Goal: Task Accomplishment & Management: Use online tool/utility

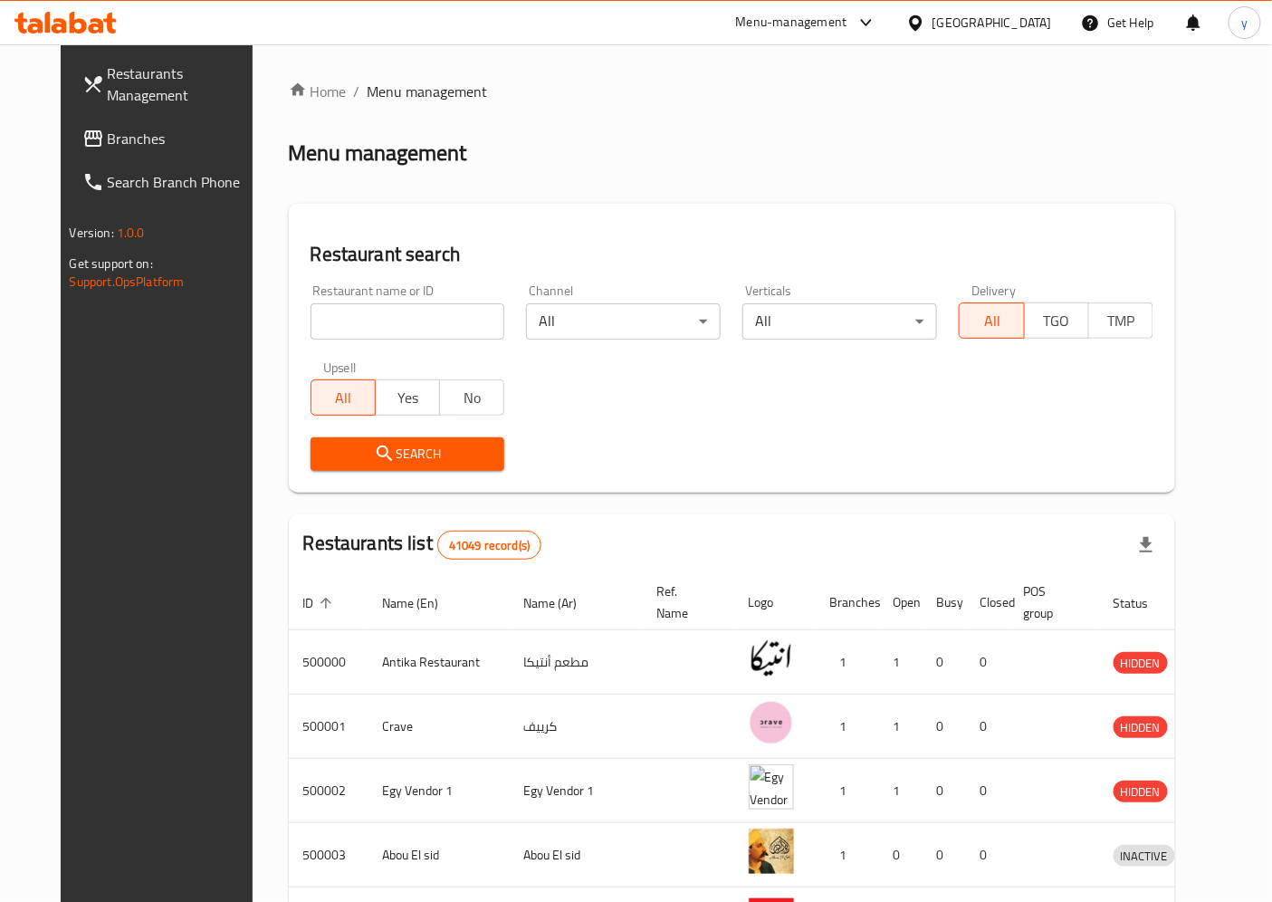
click at [1036, 22] on div "[GEOGRAPHIC_DATA]" at bounding box center [993, 23] width 120 height 20
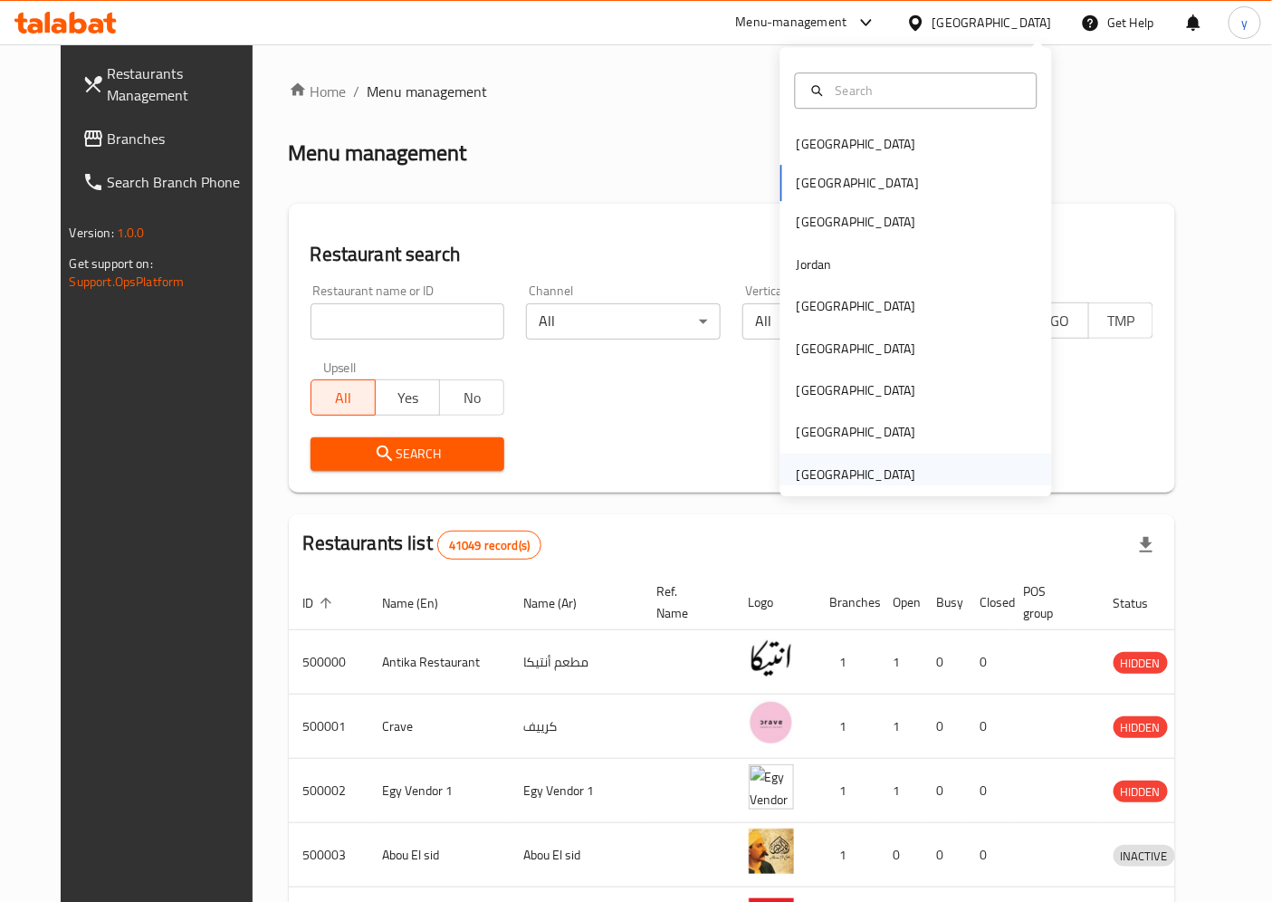
click at [867, 465] on div "[GEOGRAPHIC_DATA]" at bounding box center [857, 475] width 120 height 20
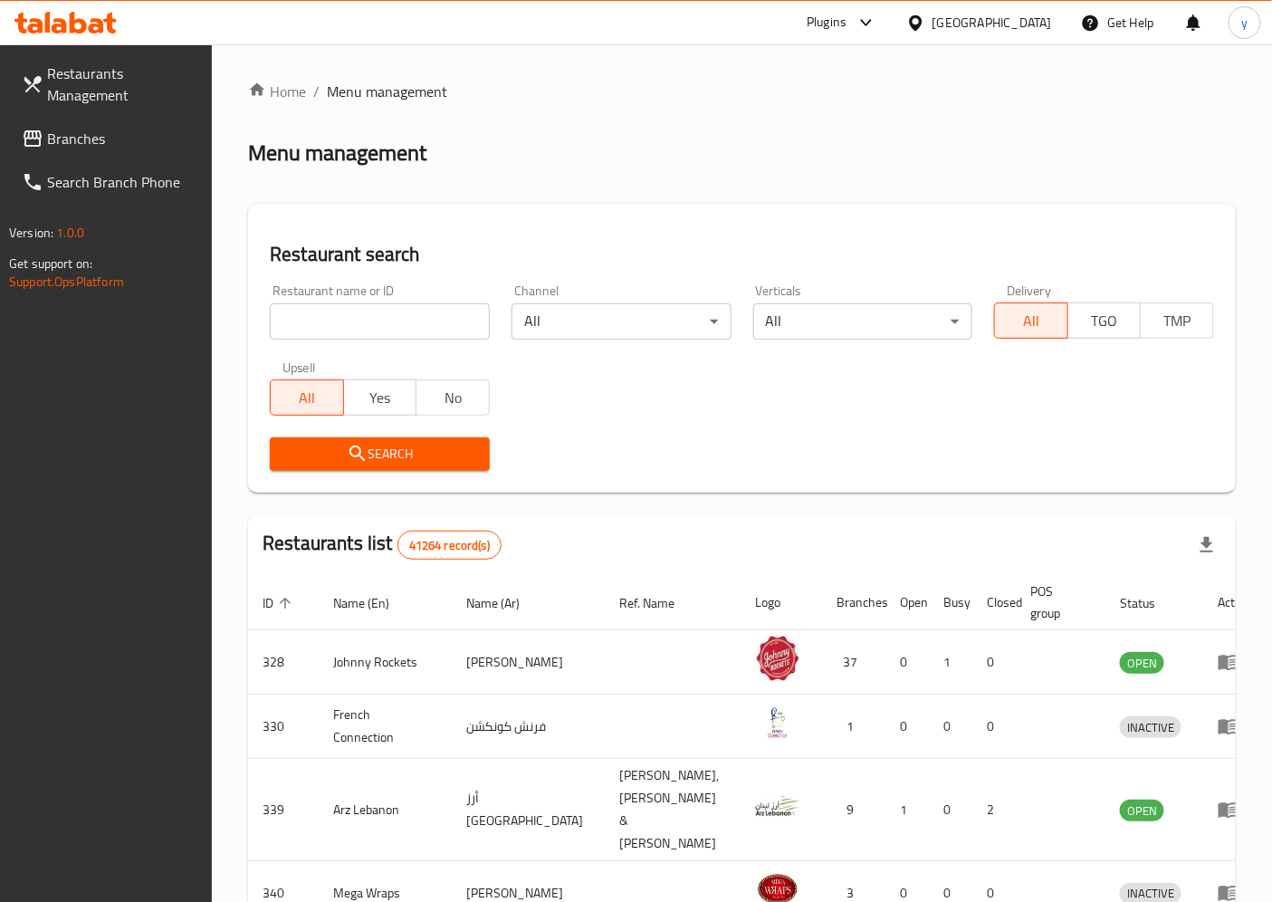
click at [101, 129] on span "Branches" at bounding box center [122, 139] width 151 height 22
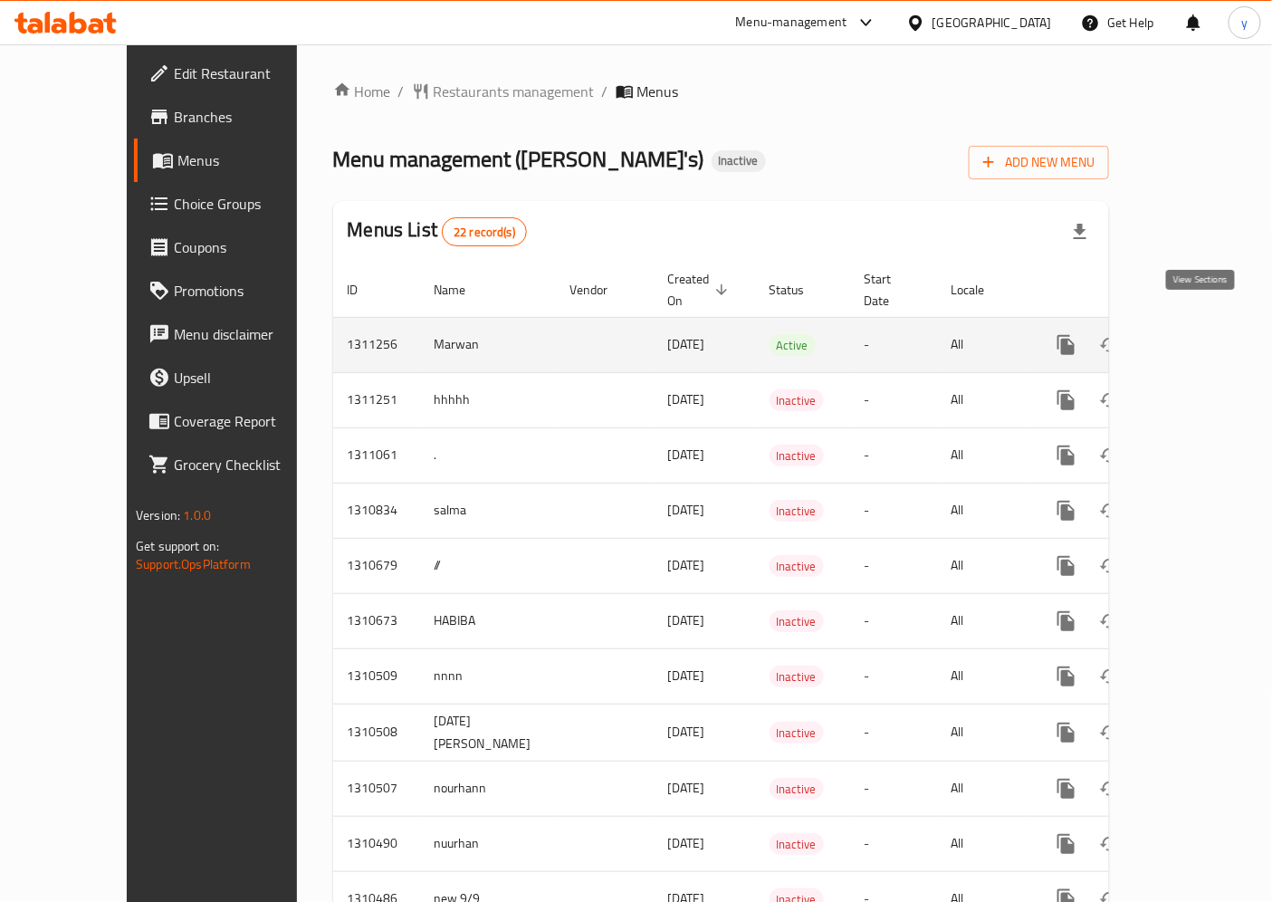
click at [1211, 323] on link "enhanced table" at bounding box center [1196, 344] width 43 height 43
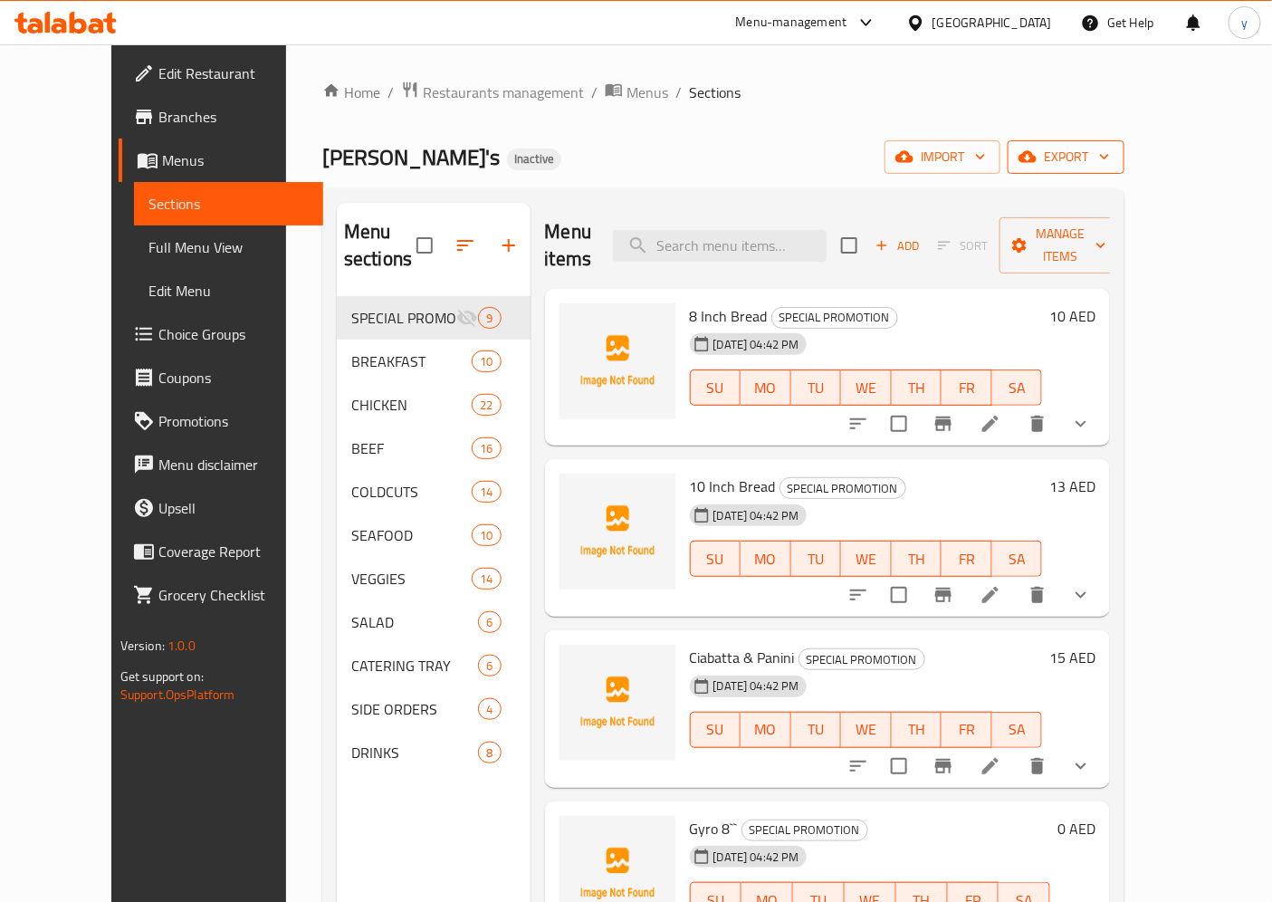
click at [1110, 155] on span "export" at bounding box center [1066, 157] width 88 height 23
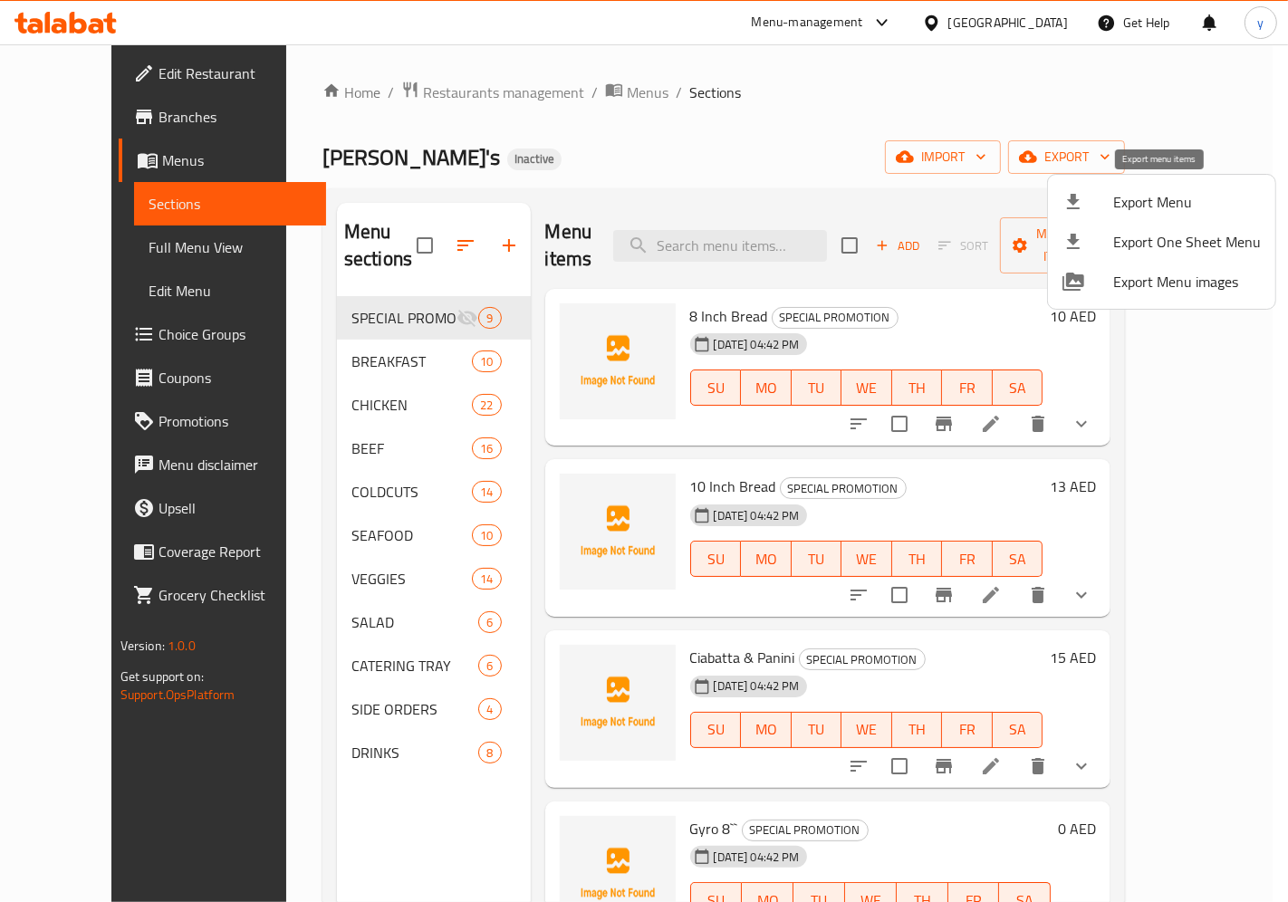
click at [1187, 194] on span "Export Menu" at bounding box center [1187, 202] width 148 height 22
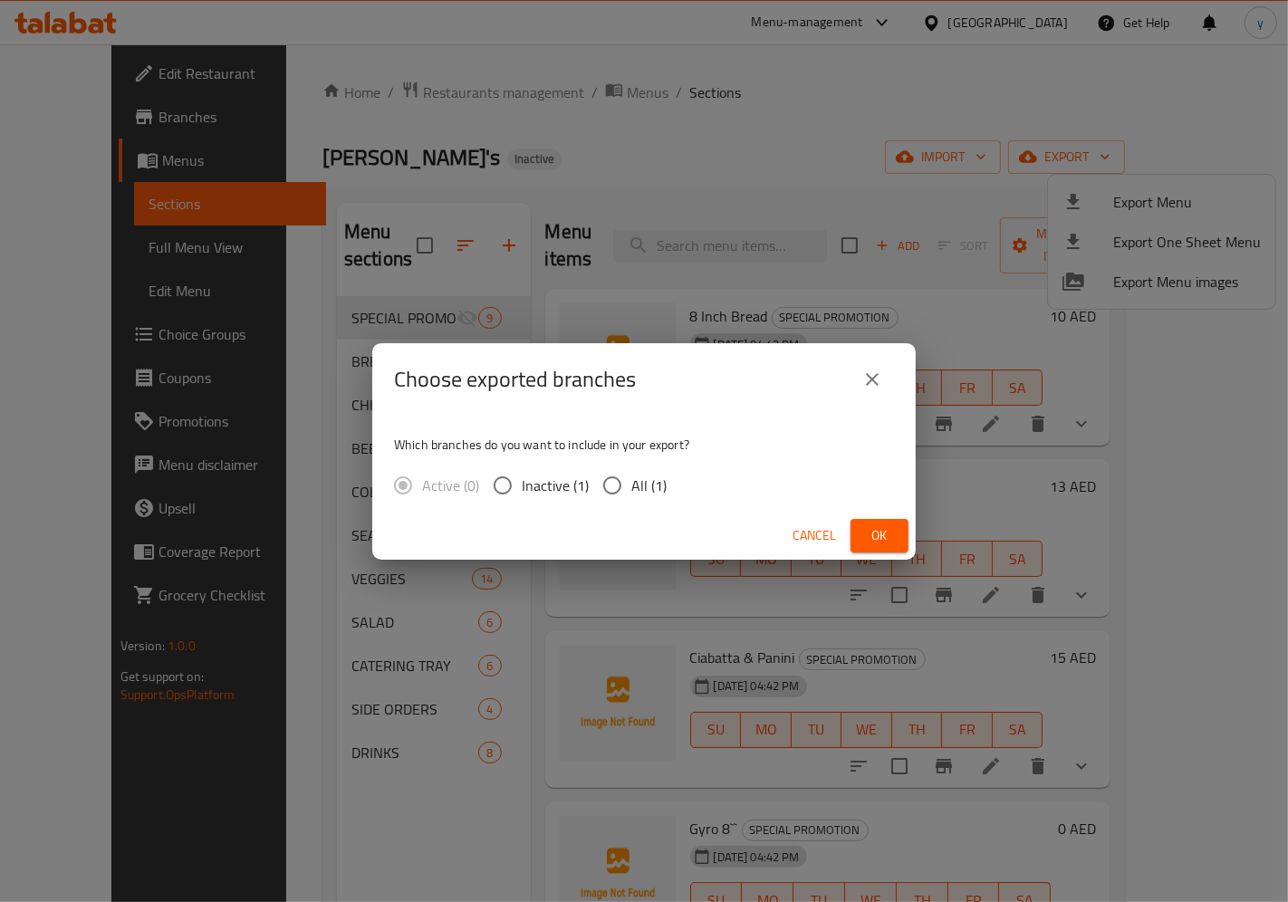
click at [637, 494] on span "All (1)" at bounding box center [648, 485] width 35 height 22
click at [631, 494] on input "All (1)" at bounding box center [612, 485] width 38 height 38
radio input "true"
click at [880, 364] on button "close" at bounding box center [871, 379] width 43 height 43
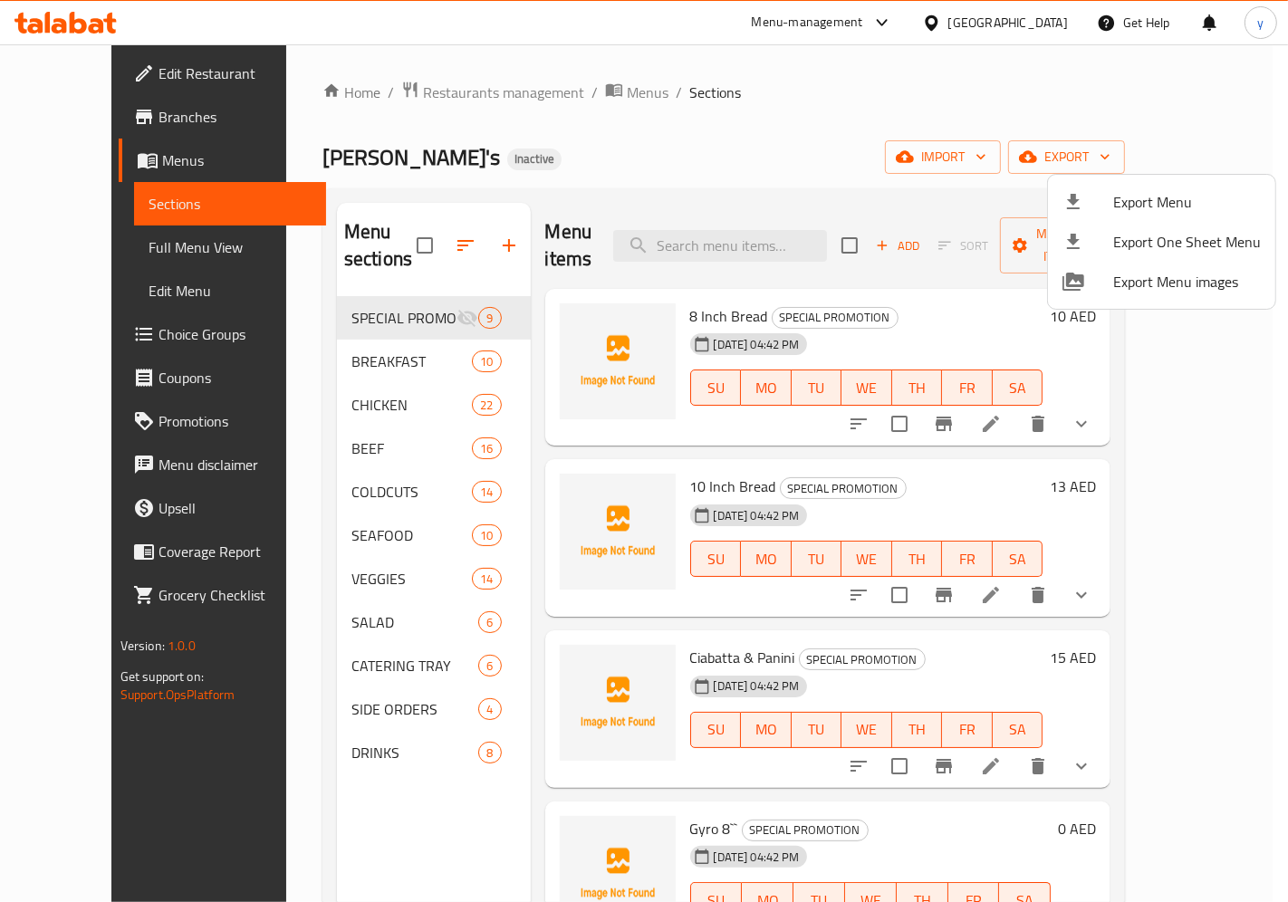
click at [102, 120] on div at bounding box center [644, 451] width 1288 height 902
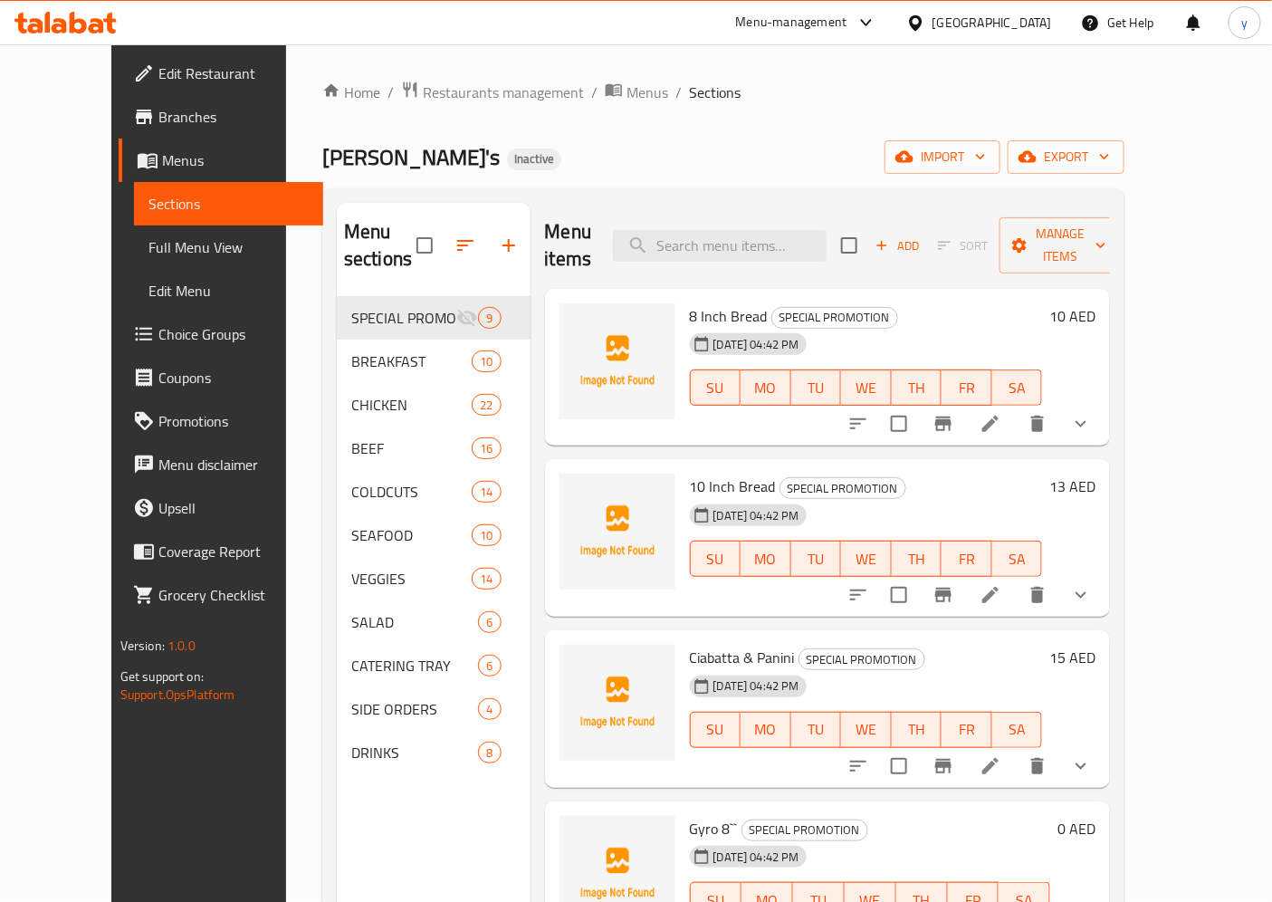
click at [158, 120] on span "Branches" at bounding box center [233, 117] width 151 height 22
